Goal: Transaction & Acquisition: Purchase product/service

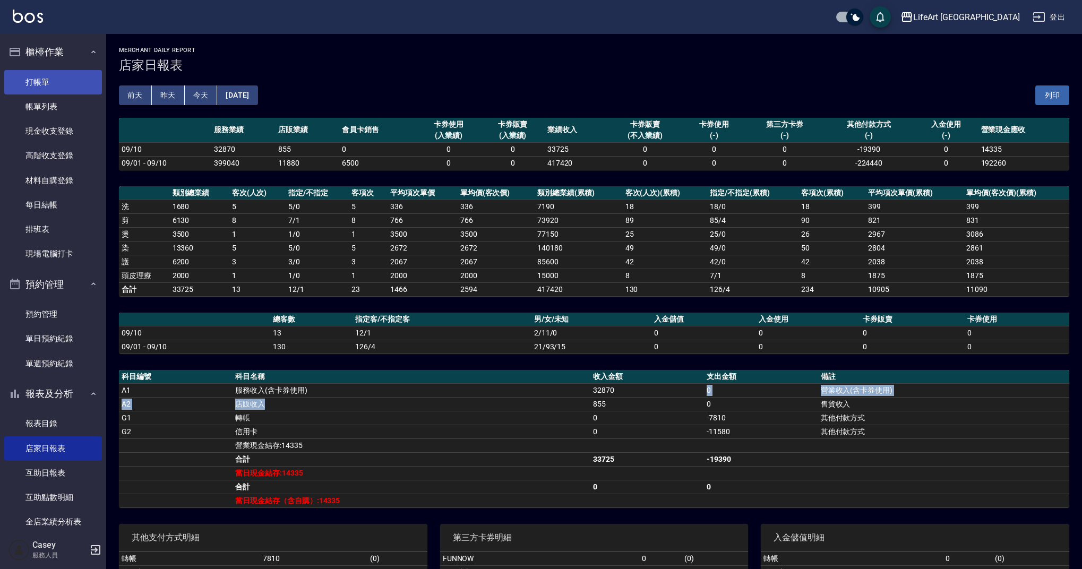
click at [37, 83] on link "打帳單" at bounding box center [53, 82] width 98 height 24
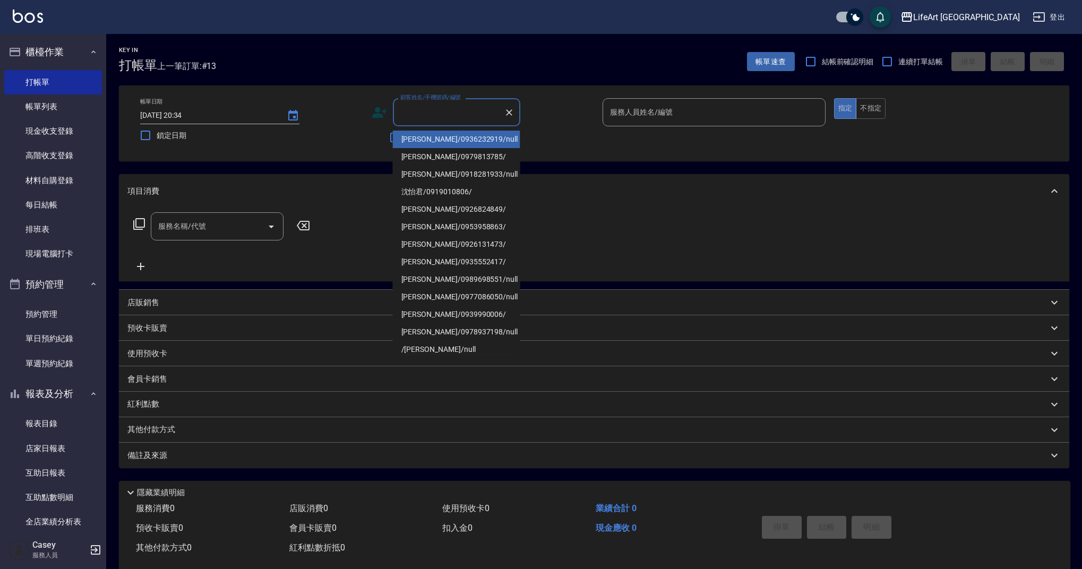
click at [426, 116] on input "顧客姓名/手機號碼/編號" at bounding box center [449, 112] width 102 height 19
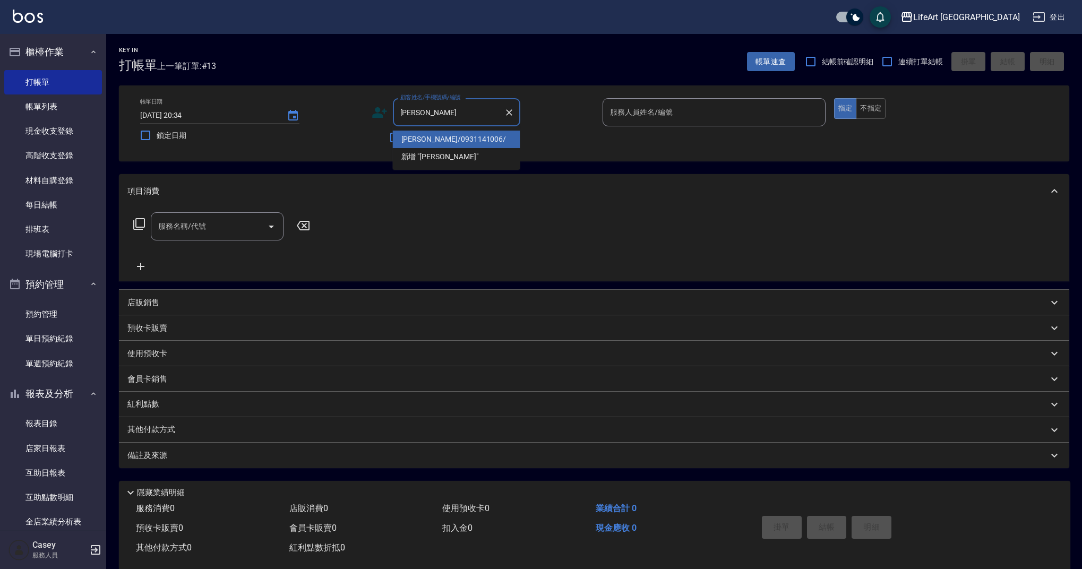
click at [429, 139] on li "[PERSON_NAME]/0931141006/" at bounding box center [456, 140] width 127 height 18
type input "[PERSON_NAME]/0931141006/"
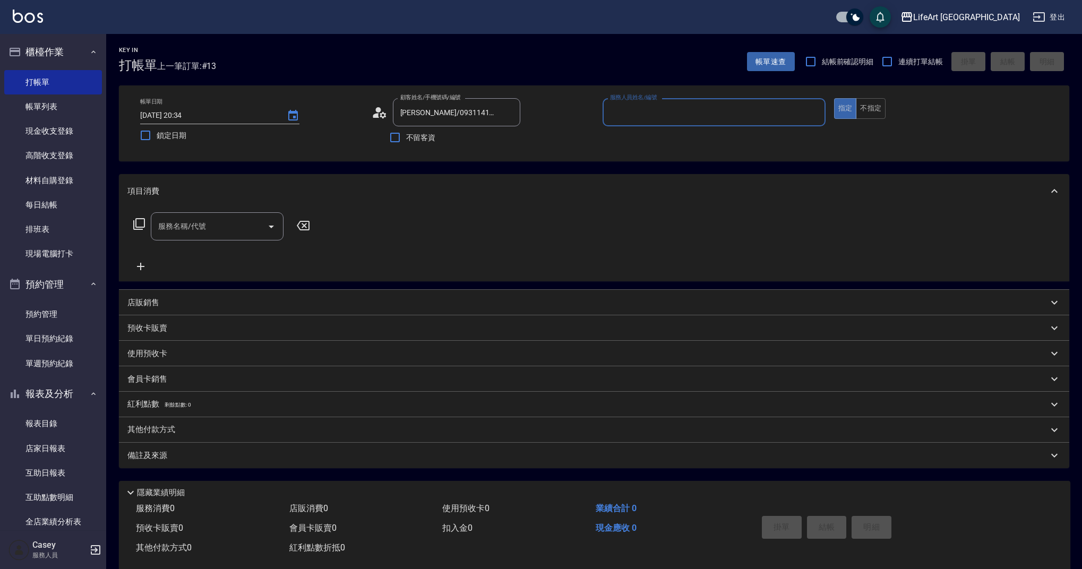
type input "Weiwei-w"
click at [207, 220] on div "服務名稱/代號" at bounding box center [217, 230] width 133 height 28
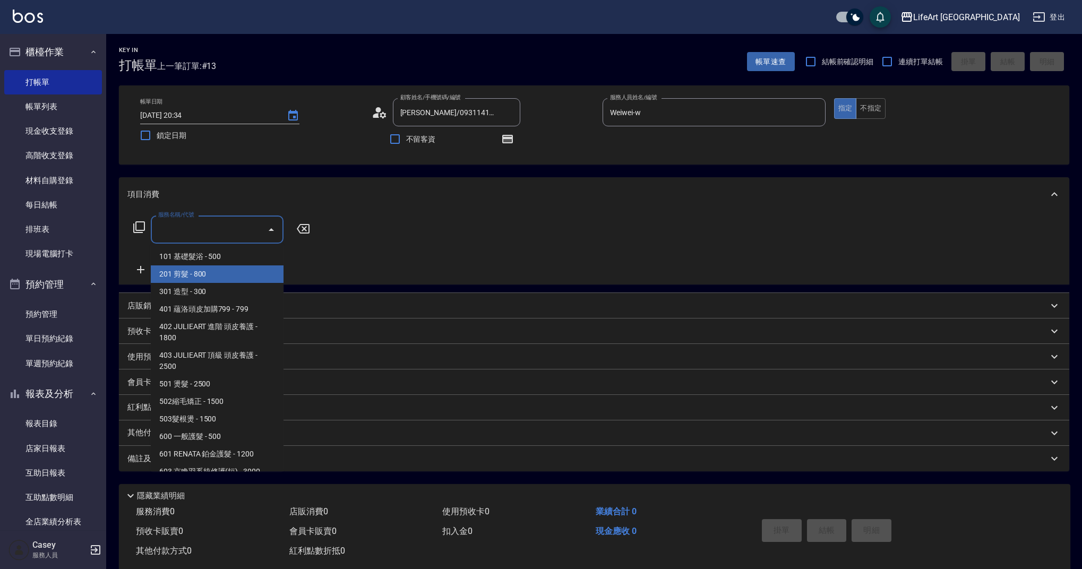
click at [196, 277] on span "201 剪髮 - 800" at bounding box center [217, 274] width 133 height 18
type input "201 剪髮(201)"
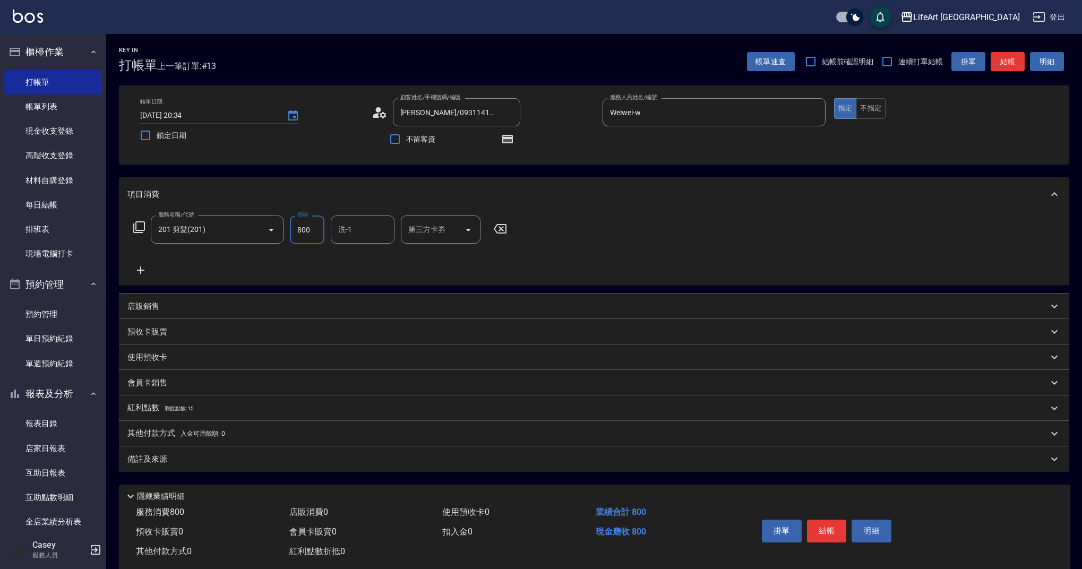
drag, startPoint x: 318, startPoint y: 227, endPoint x: 285, endPoint y: 224, distance: 33.1
click at [285, 224] on div "服務名稱/代號 201 剪髮(201) 服務名稱/代號 價格 800 價格 洗-1 洗-1 第三方卡券 第三方卡券" at bounding box center [320, 230] width 386 height 29
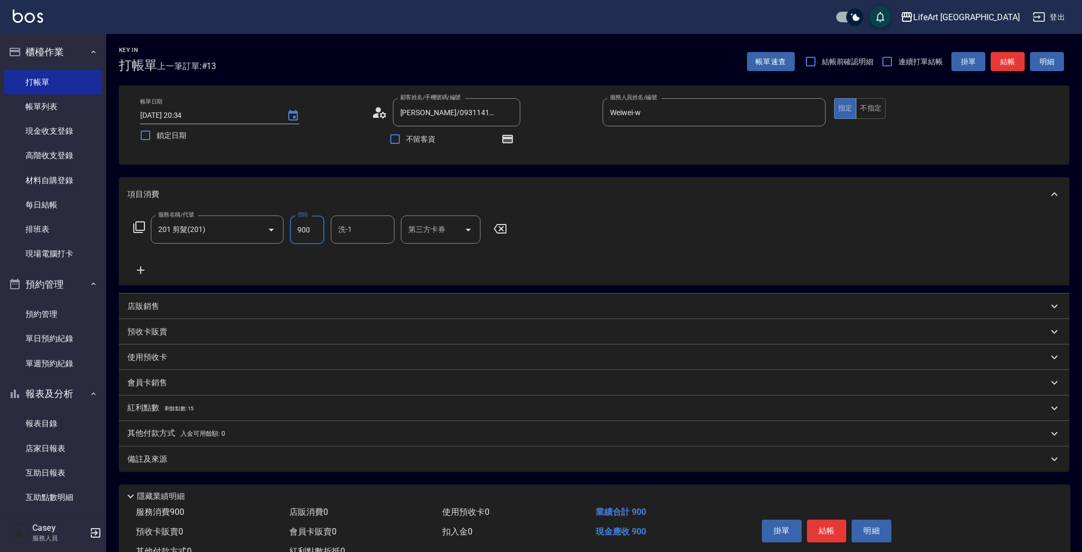
type input "900"
click at [322, 460] on div "備註及來源" at bounding box center [587, 459] width 921 height 11
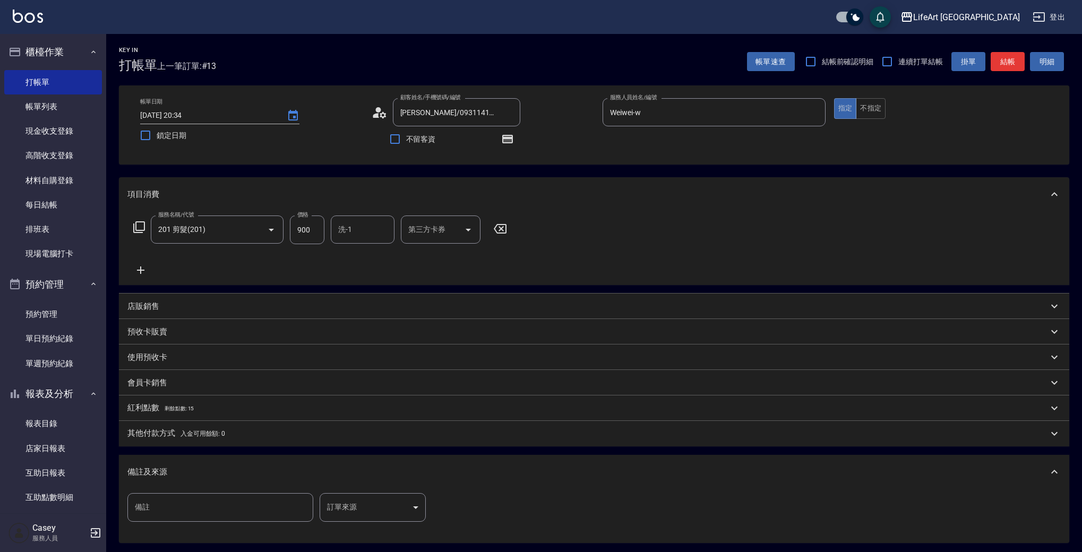
click at [367, 496] on body "LifeArt 蘆洲 登出 櫃檯作業 打帳單 帳單列表 現金收支登錄 高階收支登錄 材料自購登錄 每日結帳 排班表 現場電腦打卡 預約管理 預約管理 單日預約…" at bounding box center [541, 329] width 1082 height 658
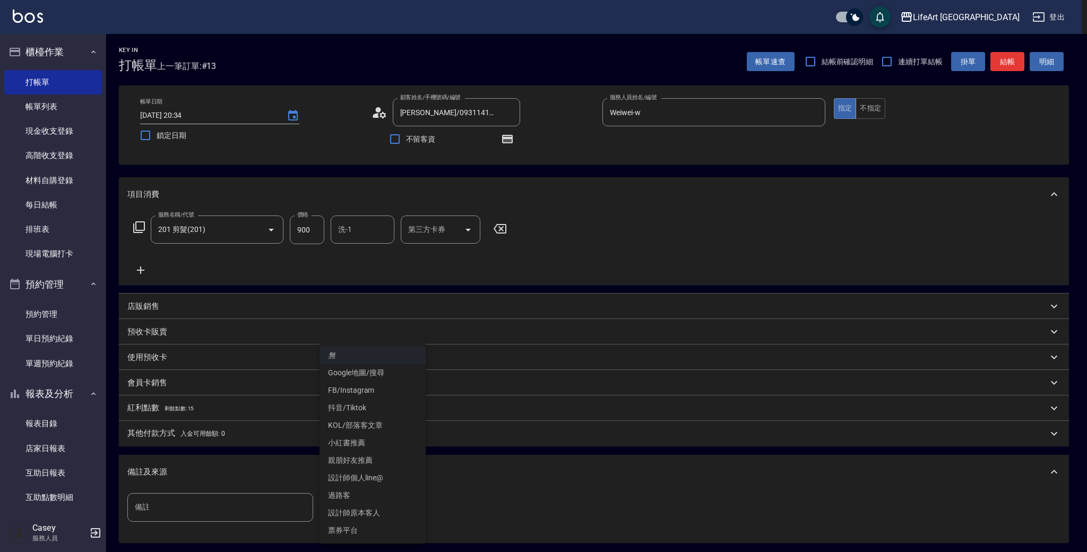
click at [375, 513] on li "設計師原本客人" at bounding box center [373, 513] width 106 height 18
type input "設計師原本客人"
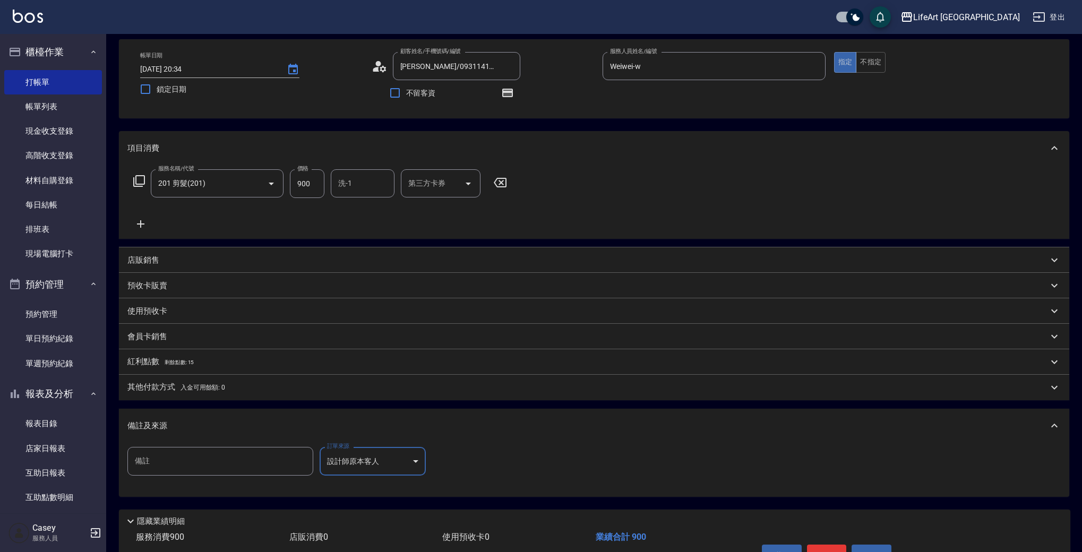
scroll to position [67, 0]
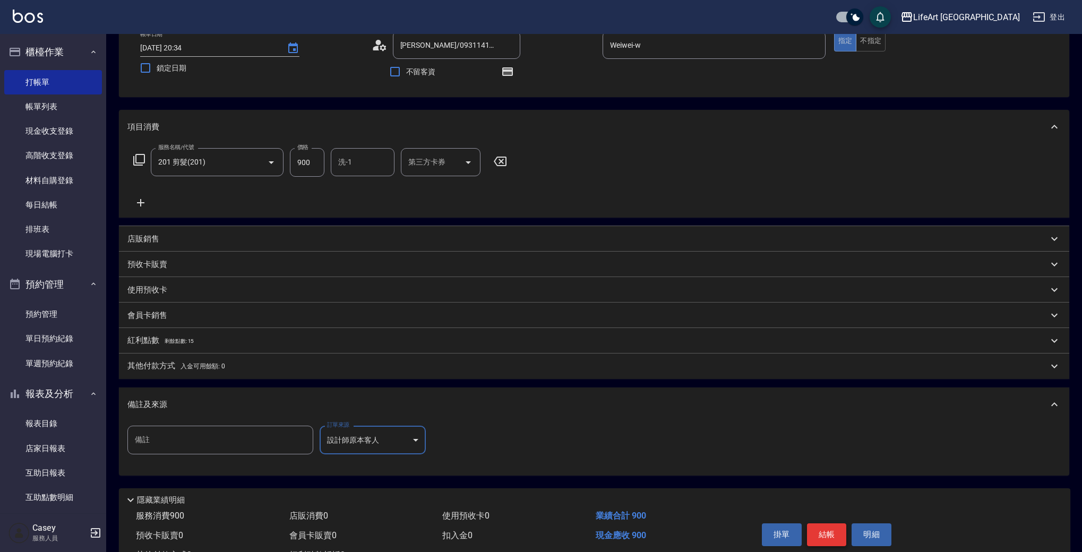
click at [822, 537] on button "結帳" at bounding box center [827, 535] width 40 height 22
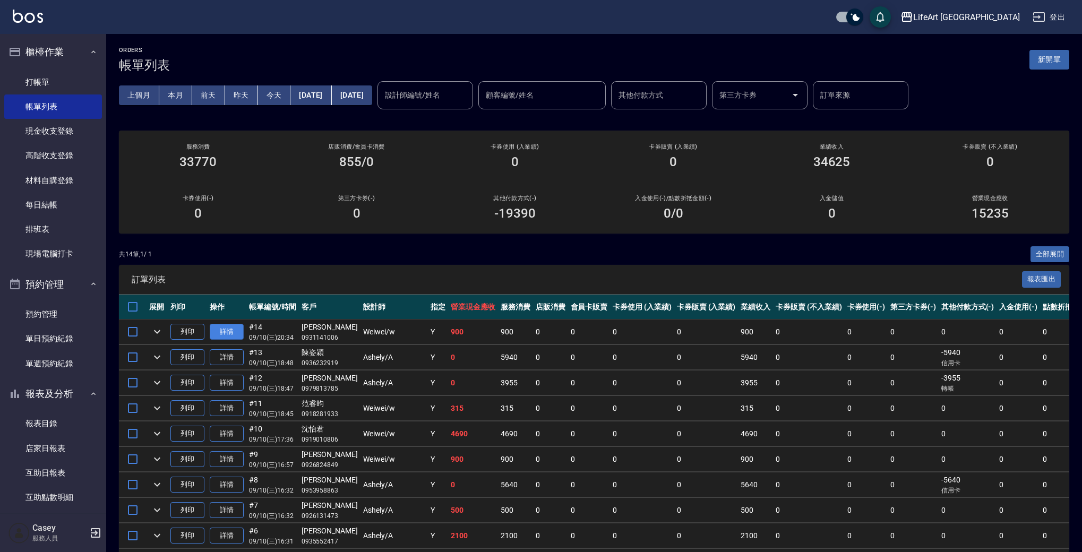
click at [228, 330] on link "詳情" at bounding box center [227, 332] width 34 height 16
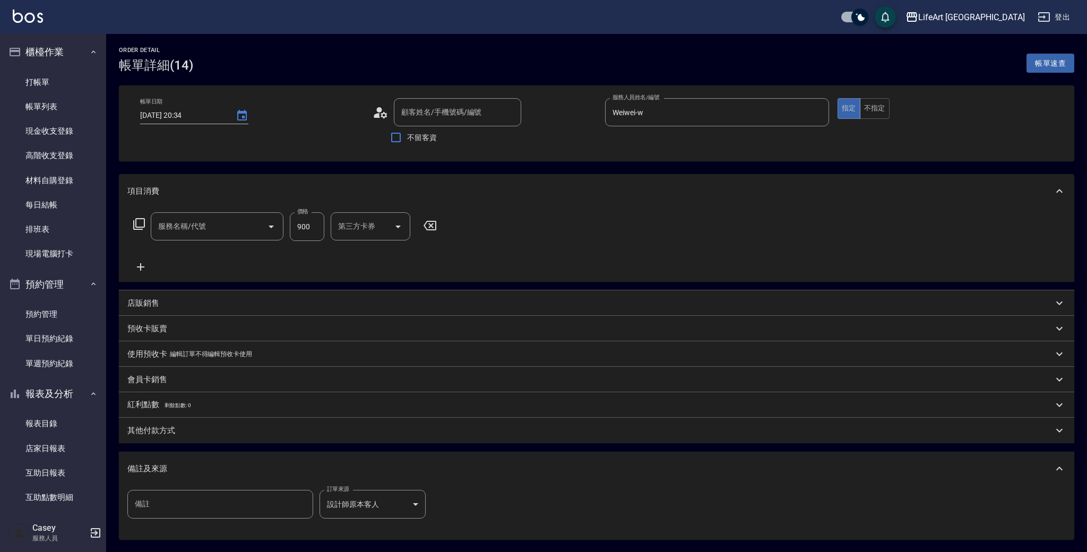
type input "[DATE] 20:34"
type input "Weiwei-w"
type input "[PERSON_NAME]/0931141006/"
type input "201 剪髮(201)"
click at [244, 115] on icon "Choose date, selected date is 2025-09-10" at bounding box center [242, 115] width 10 height 11
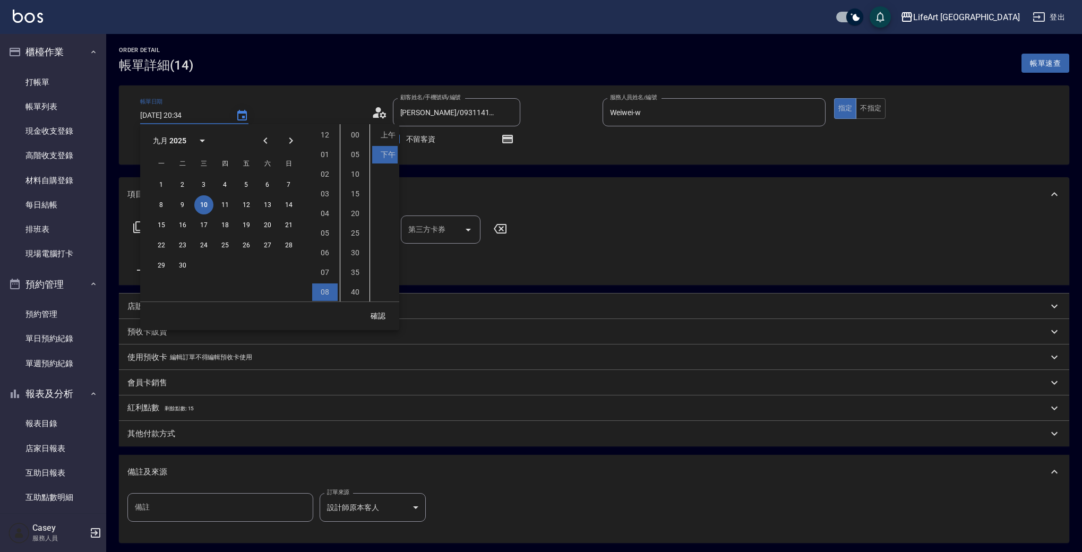
scroll to position [59, 0]
click at [230, 203] on button "11" at bounding box center [225, 204] width 19 height 19
type input "[DATE] 20:34"
click at [382, 318] on button "確認" at bounding box center [378, 316] width 34 height 20
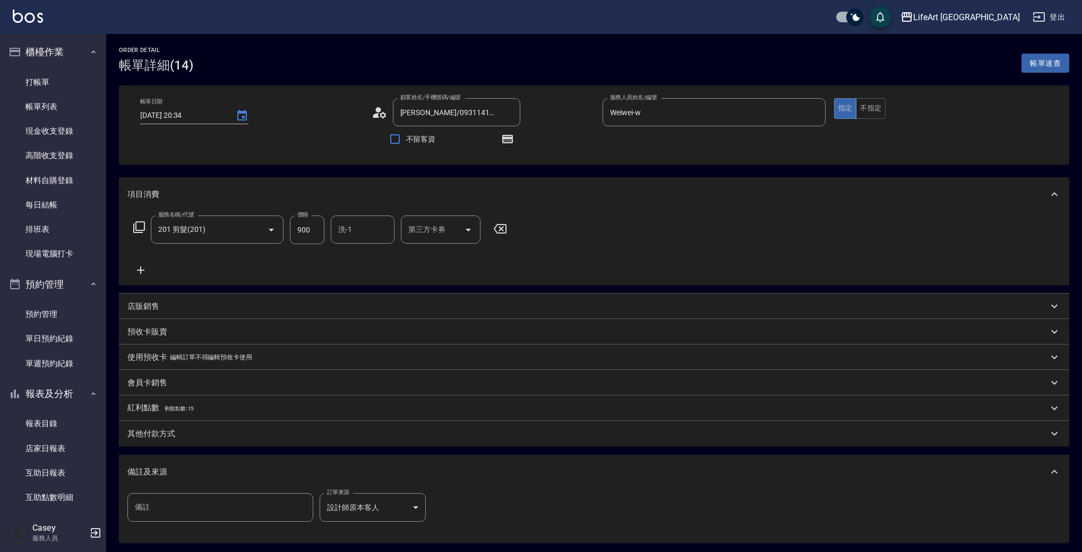
scroll to position [106, 0]
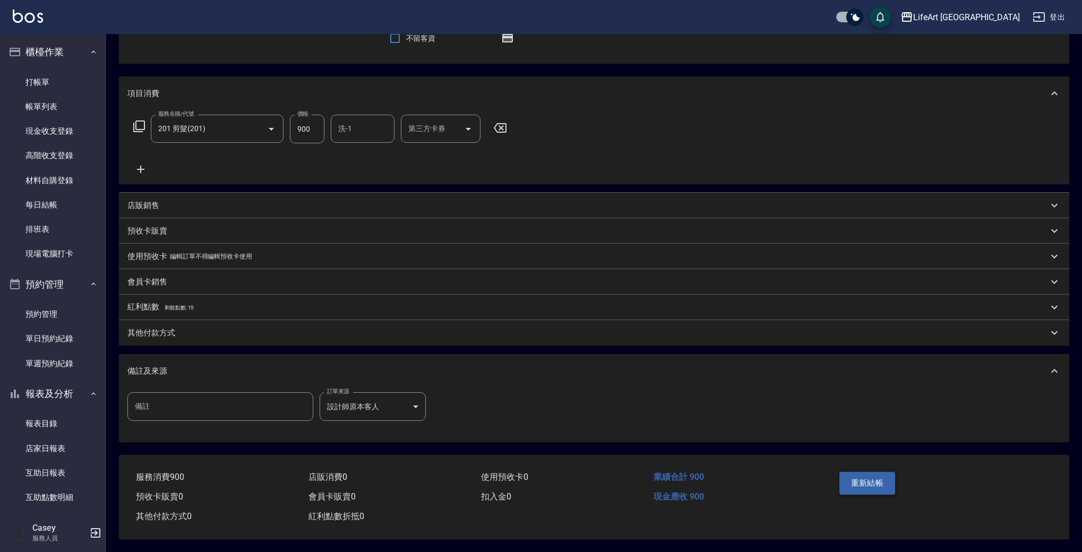
click at [864, 477] on button "重新結帳" at bounding box center [867, 483] width 56 height 22
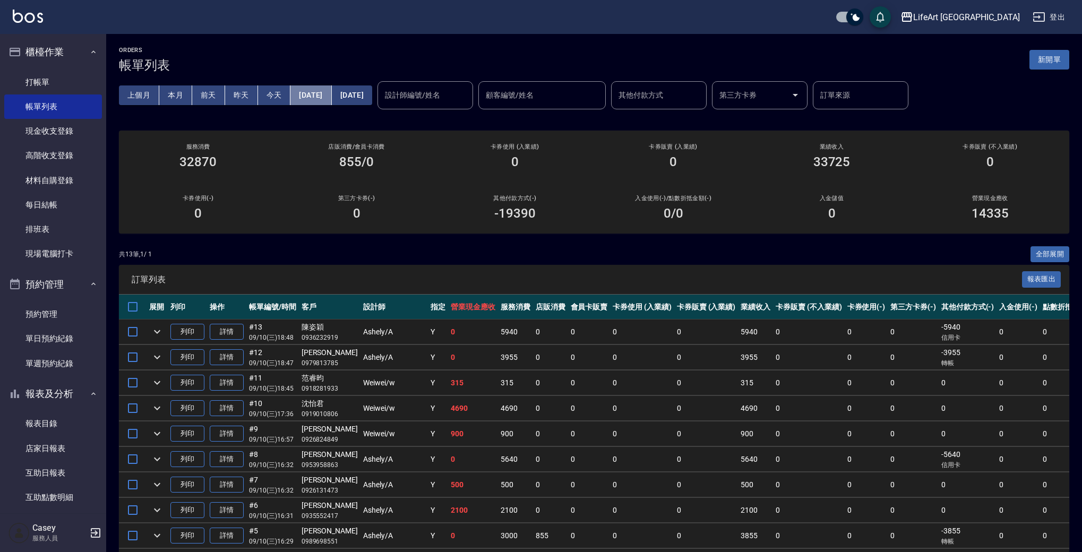
click at [311, 96] on button "[DATE]" at bounding box center [310, 95] width 41 height 20
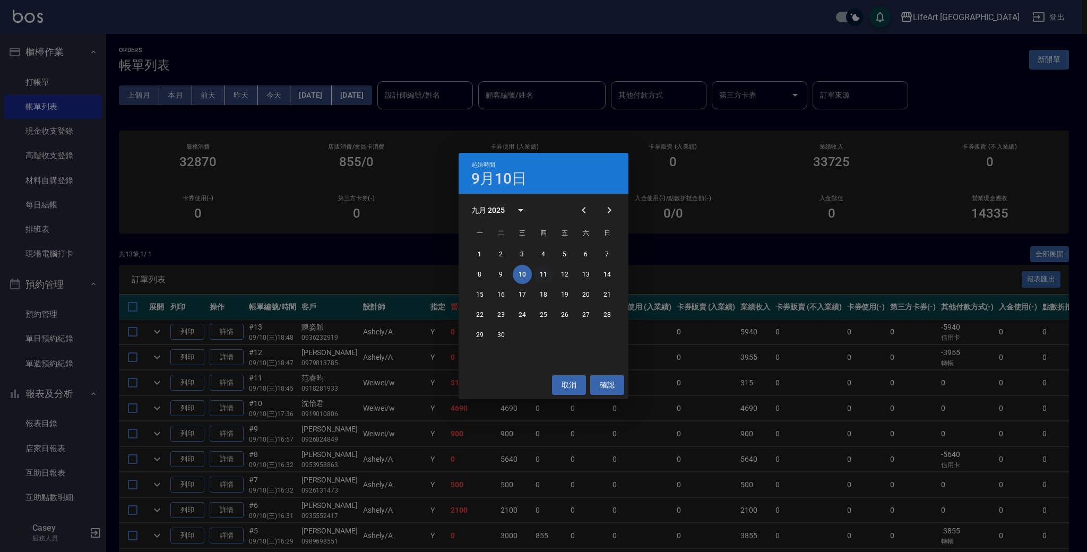
click at [539, 270] on button "11" at bounding box center [543, 274] width 19 height 19
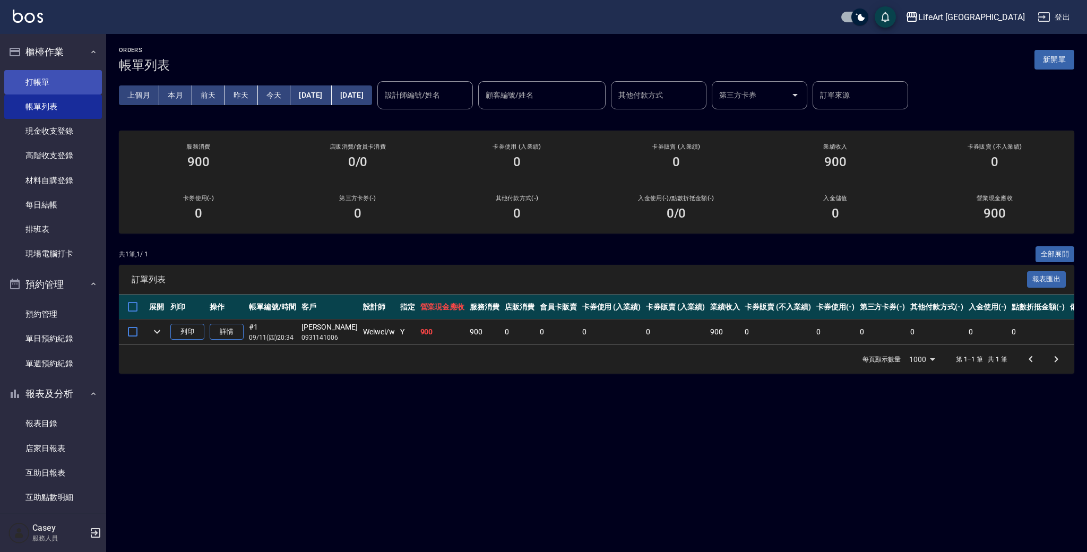
click at [91, 76] on link "打帳單" at bounding box center [53, 82] width 98 height 24
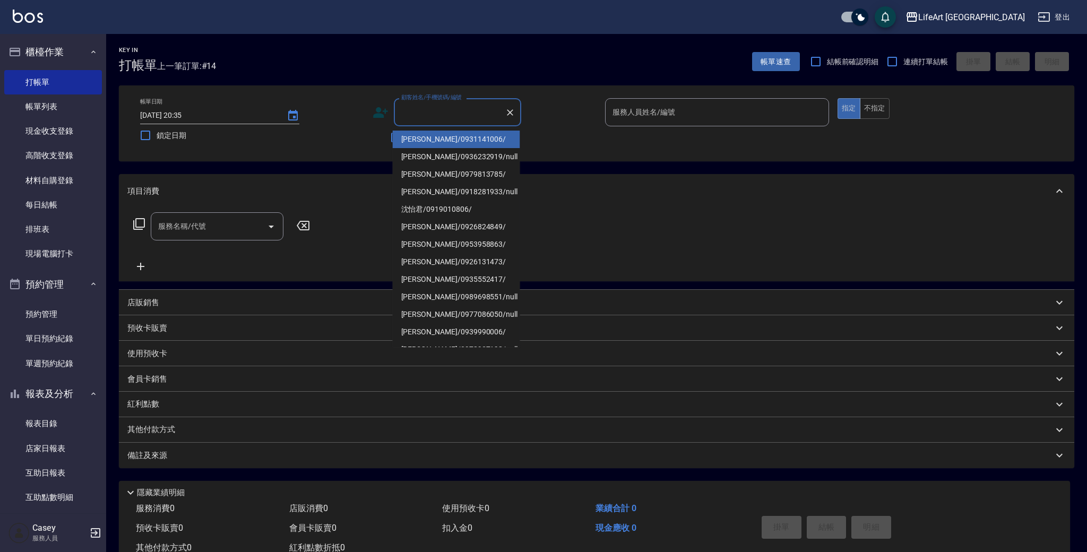
click at [455, 114] on input "顧客姓名/手機號碼/編號" at bounding box center [450, 112] width 102 height 19
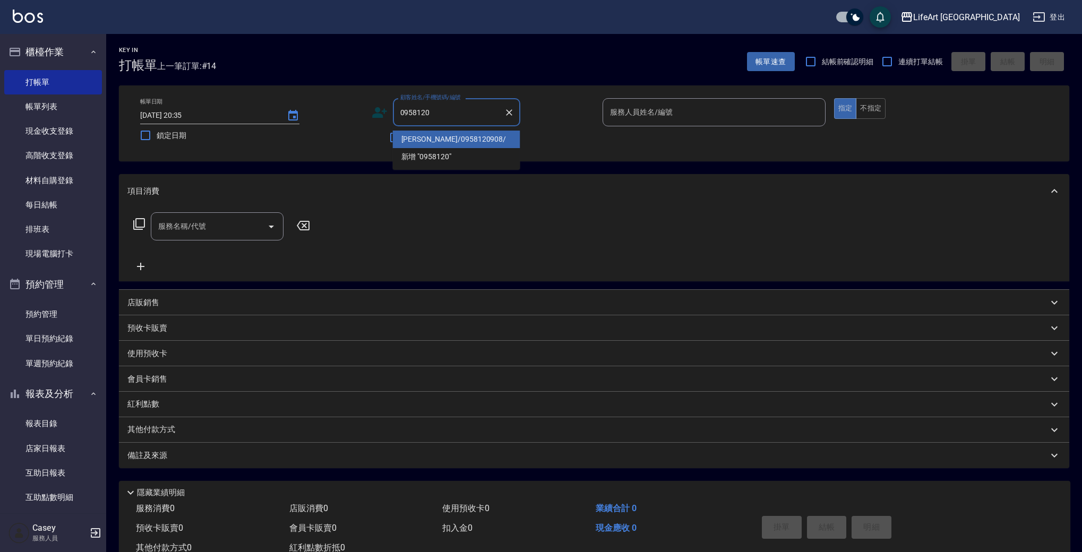
type input "0958120"
click at [1012, 145] on div "帳單日期 [DATE] 20:35 鎖定日期 顧客姓名/手機號碼/編號 顧客姓名/手機號碼/編號 不留客資 服務人員姓名/編號 服務人員姓名/編號 指定 不指定" at bounding box center [594, 123] width 925 height 50
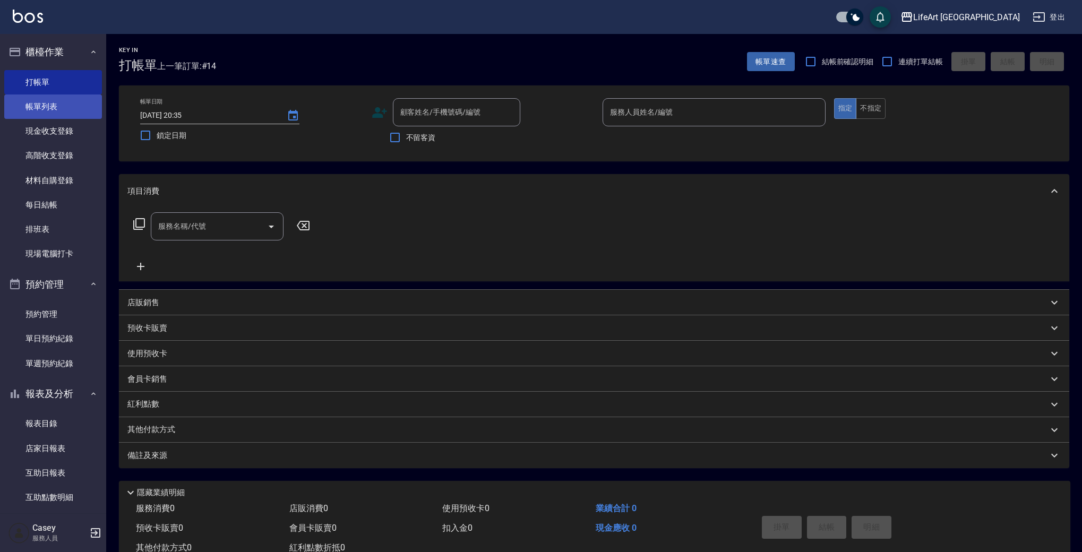
click at [52, 108] on link "帳單列表" at bounding box center [53, 107] width 98 height 24
